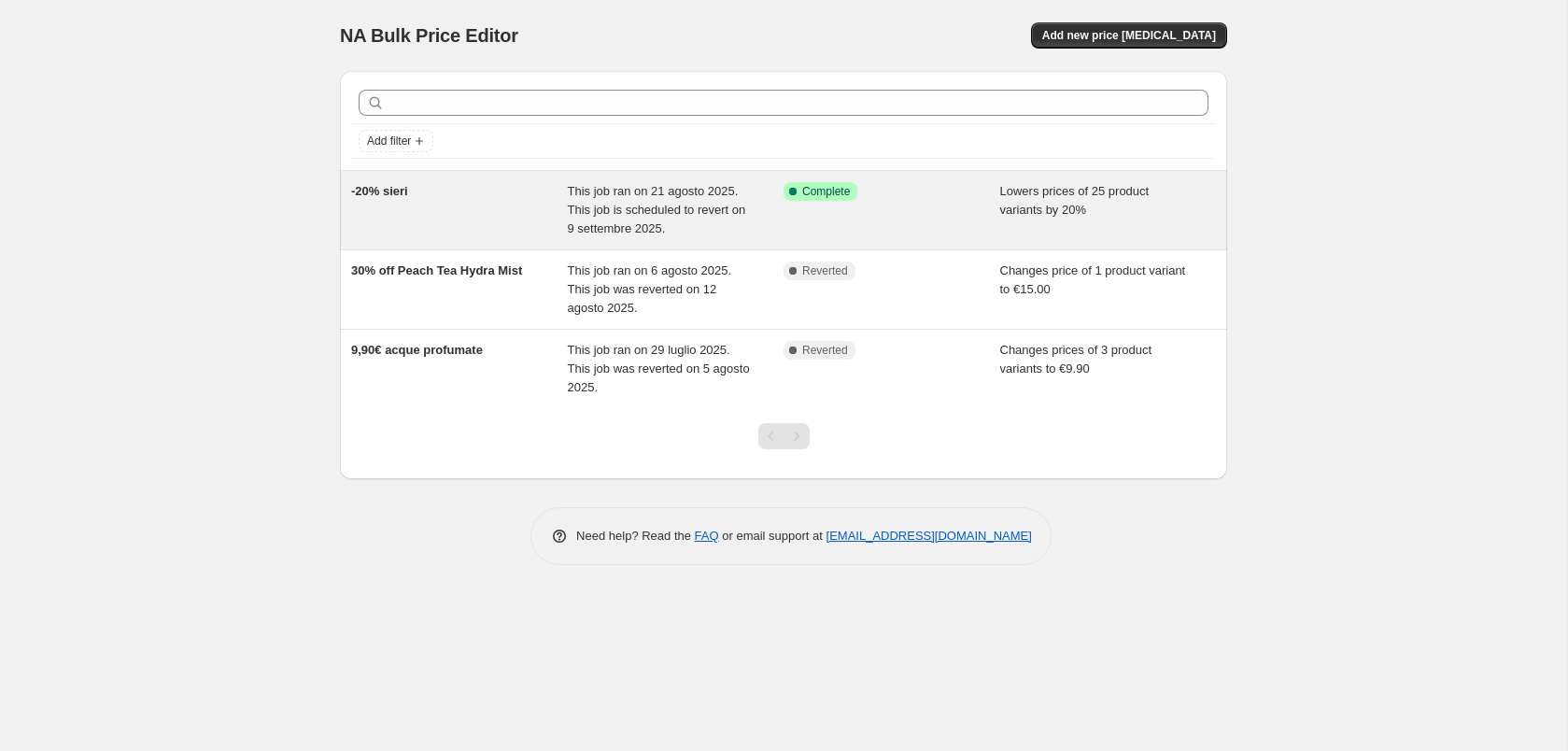
click at [402, 191] on span "-20% sieri" at bounding box center [379, 191] width 57 height 14
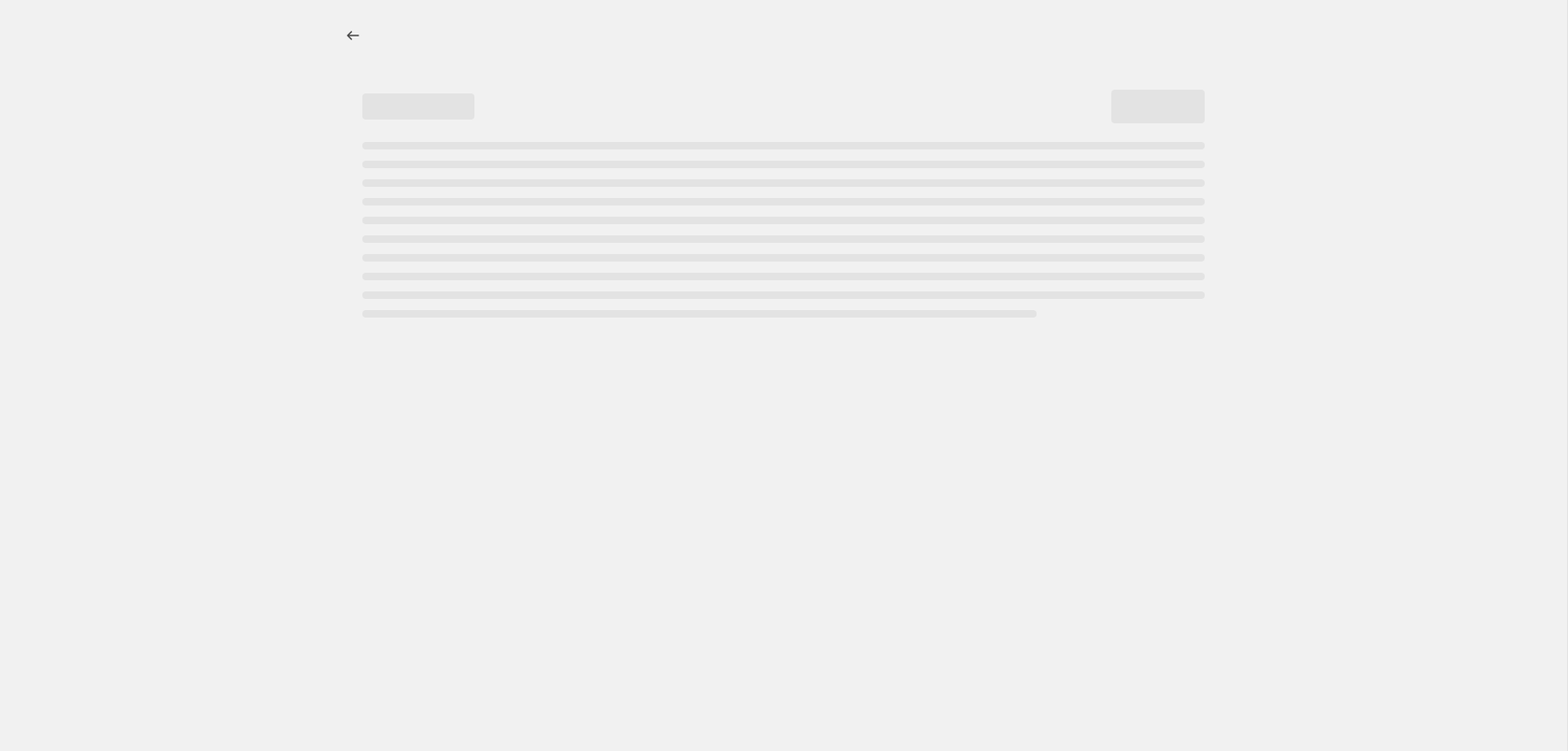
select select "percentage"
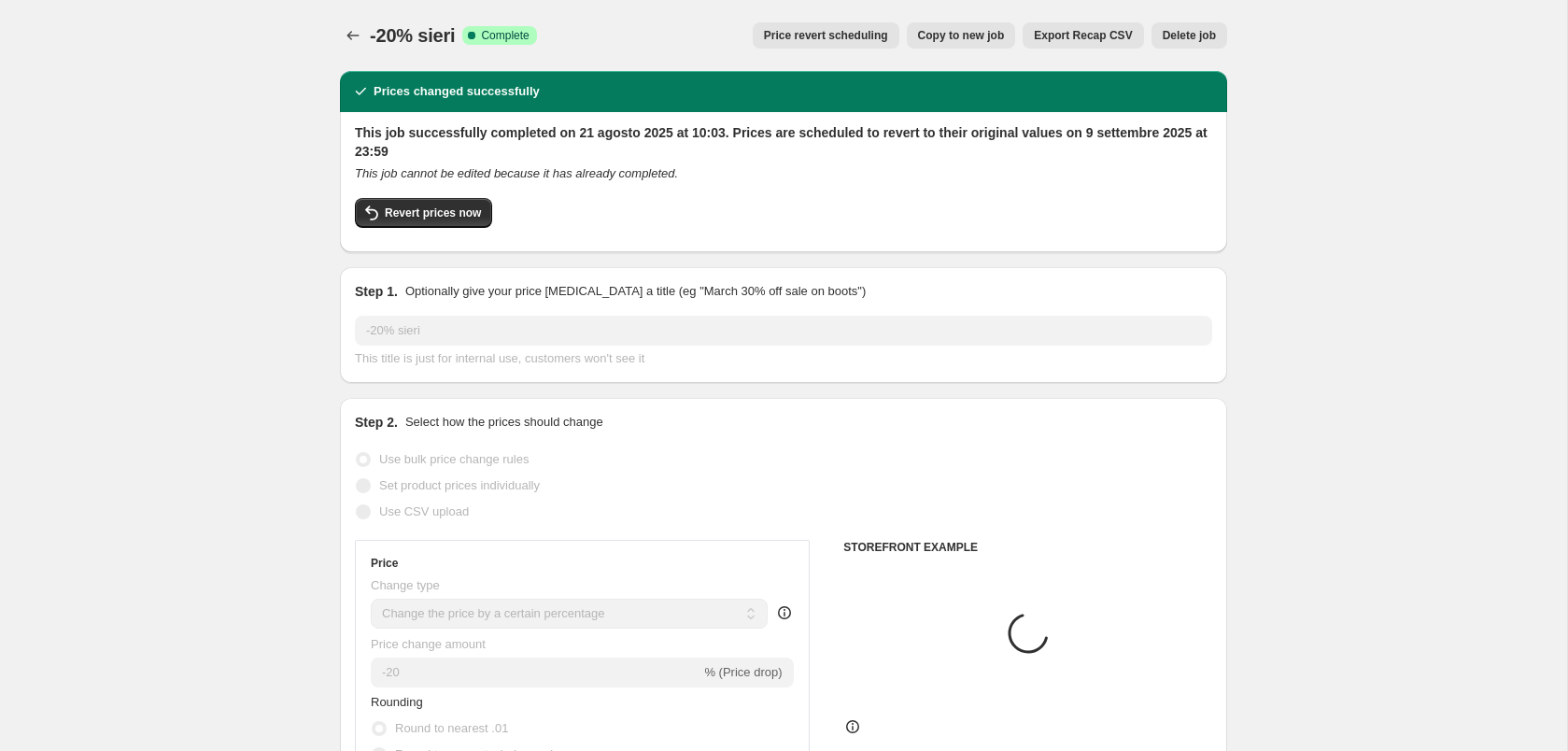
select select "collection"
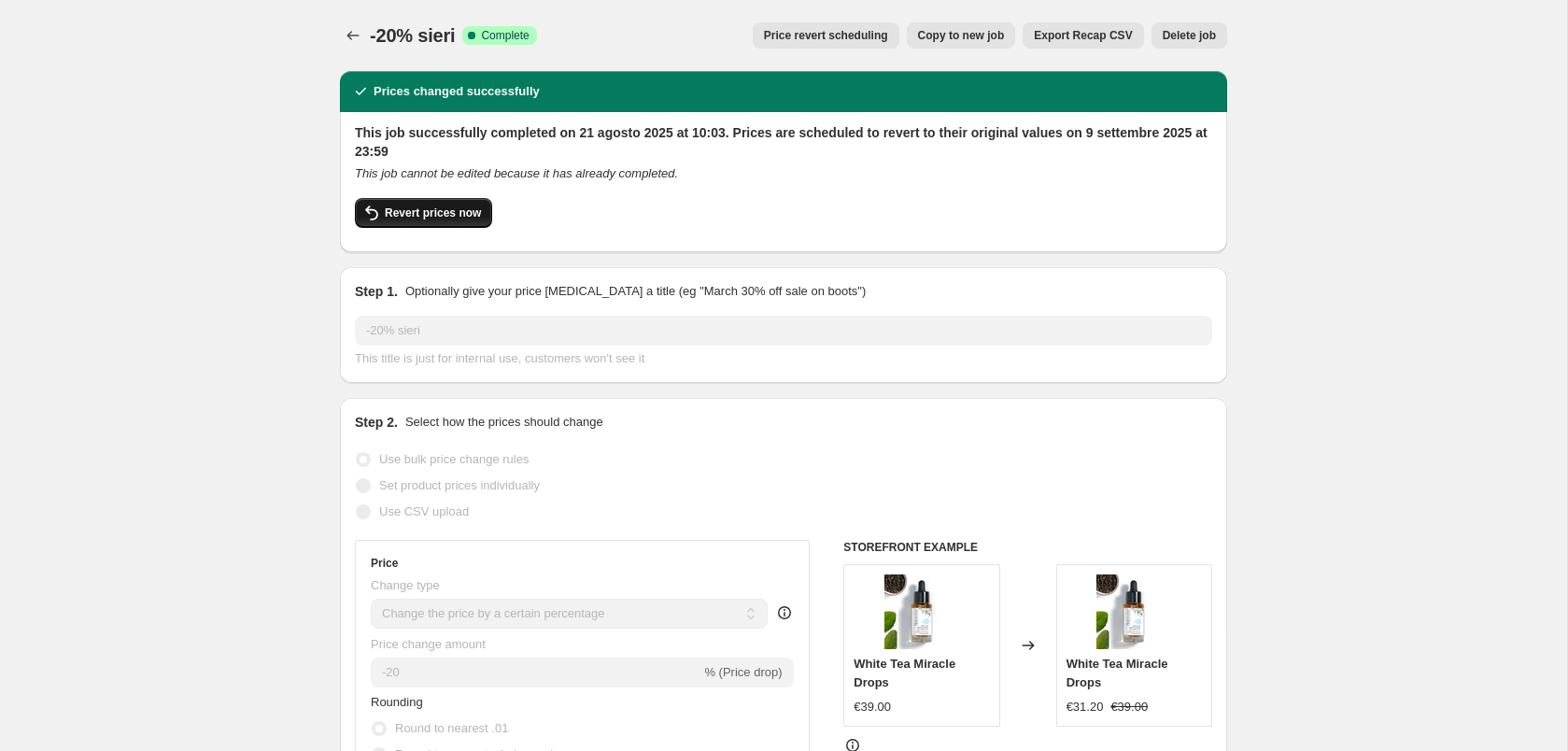
click at [459, 220] on span "Revert prices now" at bounding box center [432, 213] width 96 height 15
checkbox input "false"
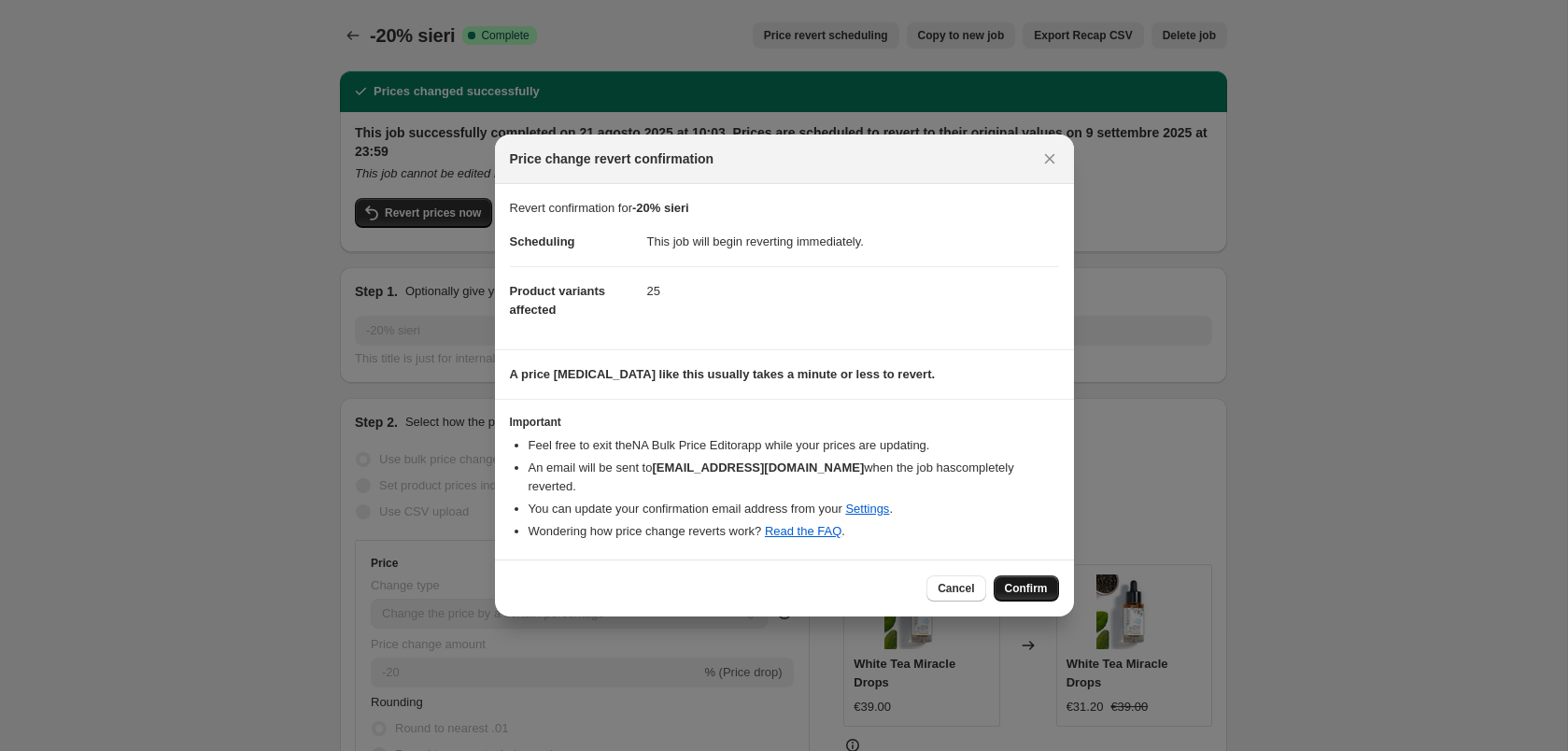
click at [1038, 593] on span "Confirm" at bounding box center [1025, 588] width 43 height 15
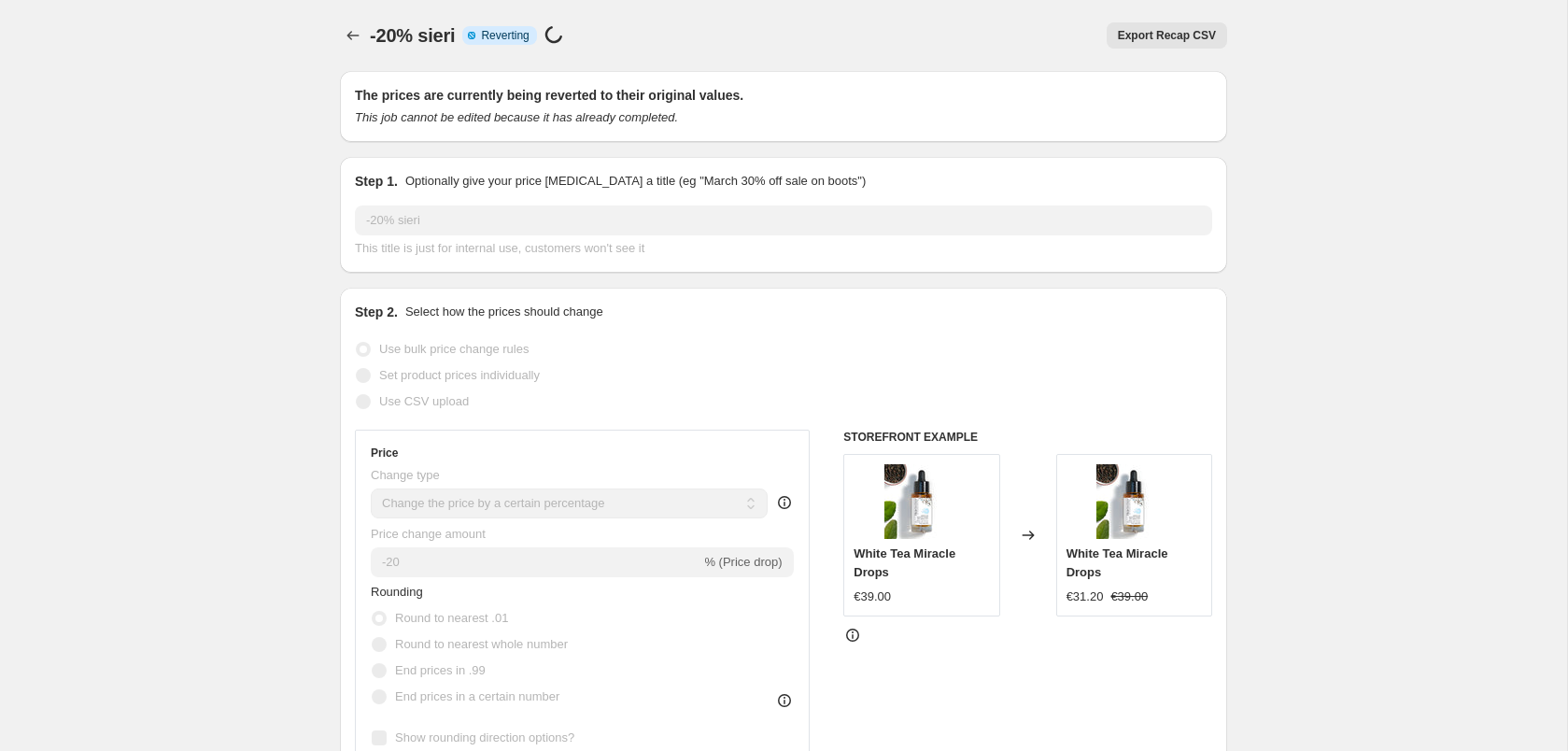
select select "percentage"
select select "collection"
checkbox input "true"
